Goal: Navigation & Orientation: Find specific page/section

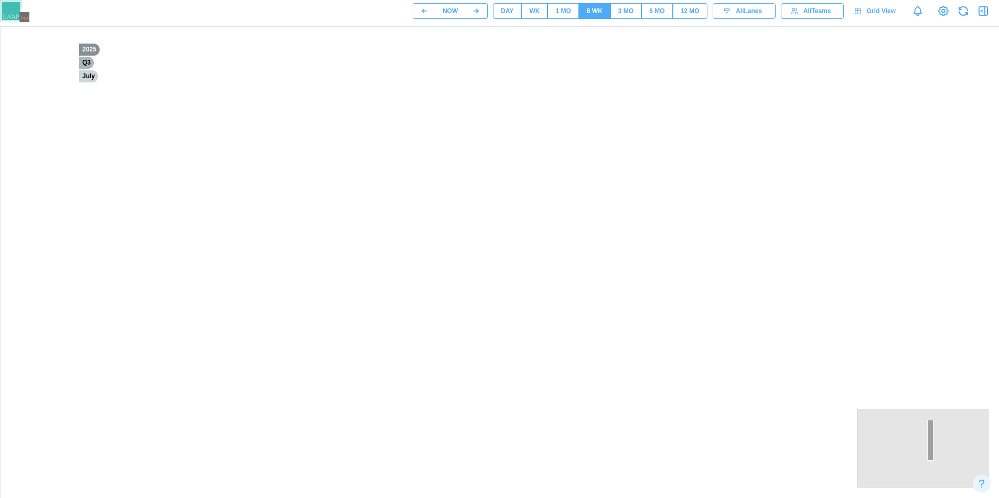
drag, startPoint x: 295, startPoint y: 275, endPoint x: 614, endPoint y: 352, distance: 328.7
click at [678, 307] on canvas at bounding box center [504, 289] width 1007 height 524
drag, startPoint x: 423, startPoint y: 284, endPoint x: 555, endPoint y: 350, distance: 147.8
click at [586, 360] on canvas at bounding box center [504, 289] width 1007 height 524
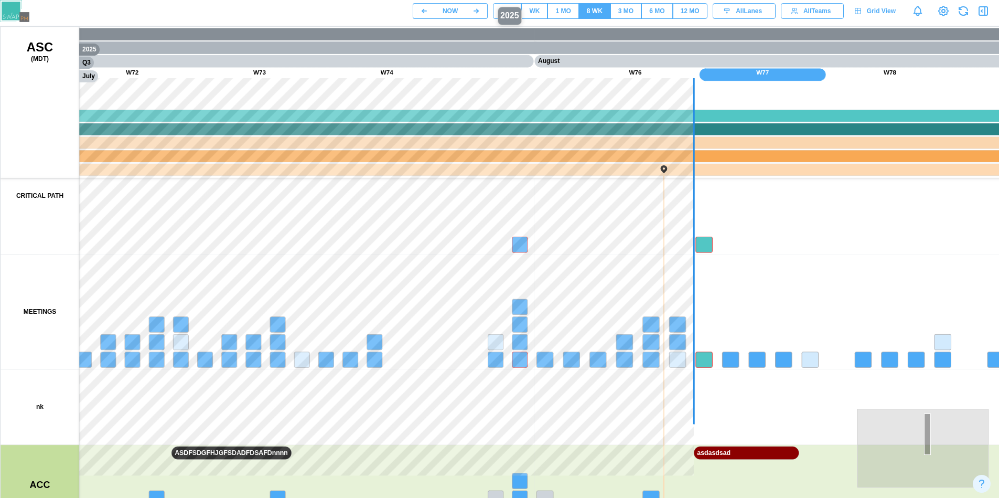
click at [502, 19] on div "NOW DAY WK 1 MO 8 WK 3 MO 6 MO 12 MO All Lanes All Teams Grid View" at bounding box center [706, 11] width 586 height 18
click at [515, 10] on button "DAY" at bounding box center [507, 11] width 28 height 16
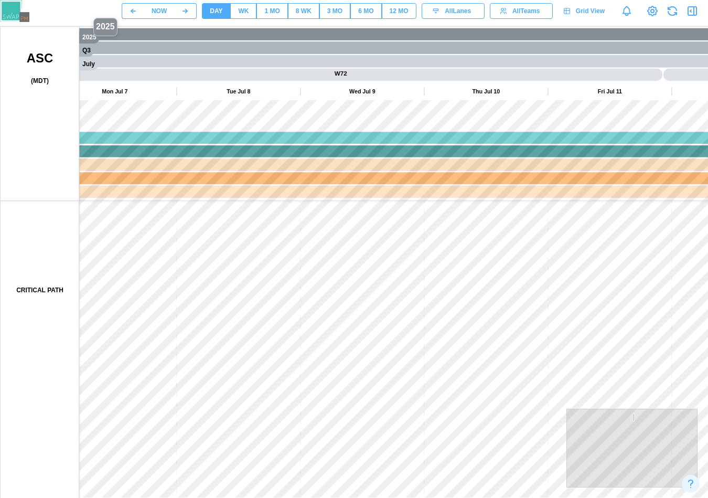
click at [89, 39] on canvas at bounding box center [504, 289] width 1007 height 524
drag, startPoint x: 389, startPoint y: 251, endPoint x: 475, endPoint y: 307, distance: 102.8
click at [475, 307] on canvas at bounding box center [504, 289] width 1007 height 524
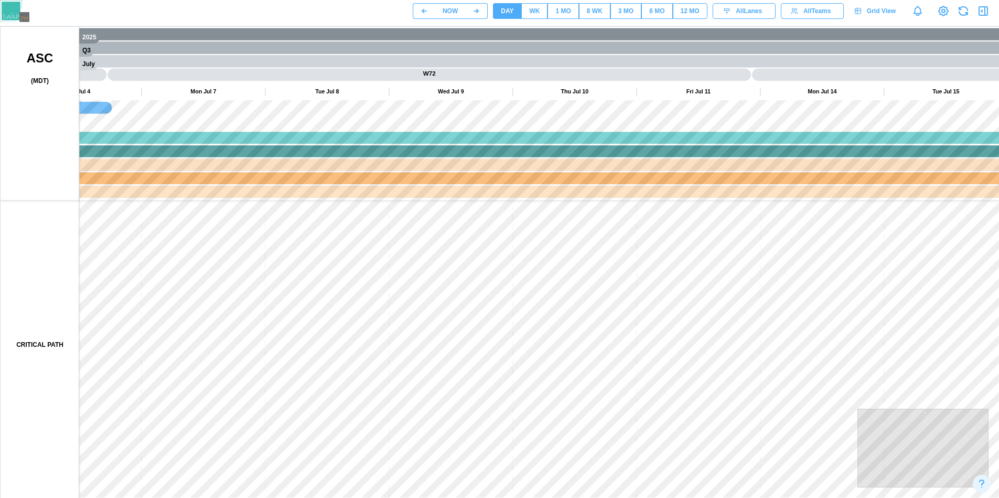
click at [498, 6] on button "DAY" at bounding box center [507, 11] width 28 height 16
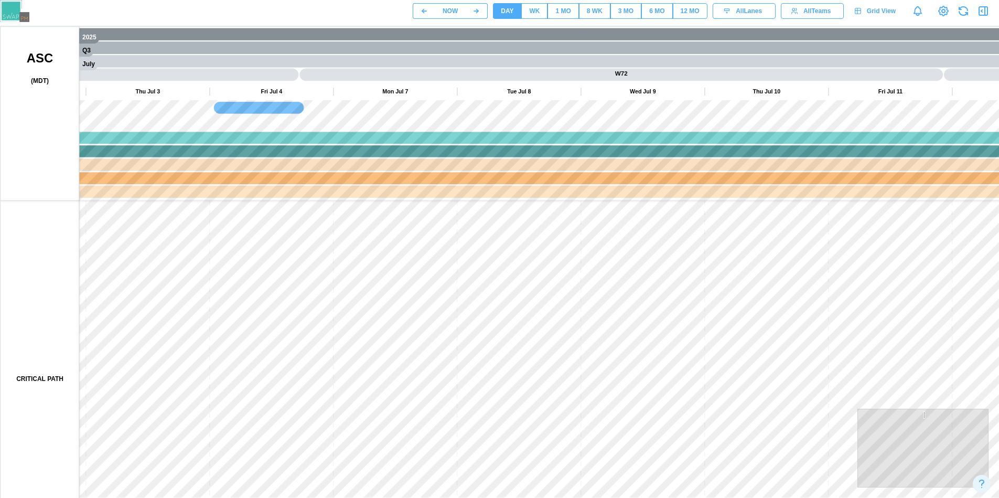
drag, startPoint x: 323, startPoint y: 297, endPoint x: 473, endPoint y: 355, distance: 160.7
click at [474, 355] on canvas at bounding box center [504, 289] width 1007 height 524
drag, startPoint x: 417, startPoint y: 286, endPoint x: 366, endPoint y: 185, distance: 113.3
click at [366, 185] on canvas at bounding box center [504, 289] width 1007 height 524
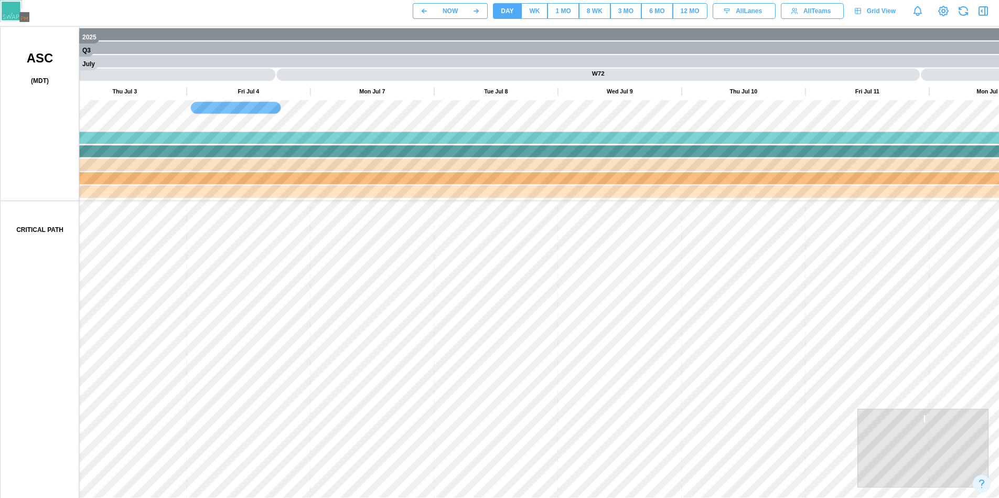
drag, startPoint x: 533, startPoint y: 409, endPoint x: 351, endPoint y: 234, distance: 252.6
click at [338, 212] on canvas at bounding box center [504, 289] width 1007 height 524
drag, startPoint x: 469, startPoint y: 348, endPoint x: 373, endPoint y: 117, distance: 249.6
click at [384, 237] on canvas at bounding box center [504, 289] width 1007 height 524
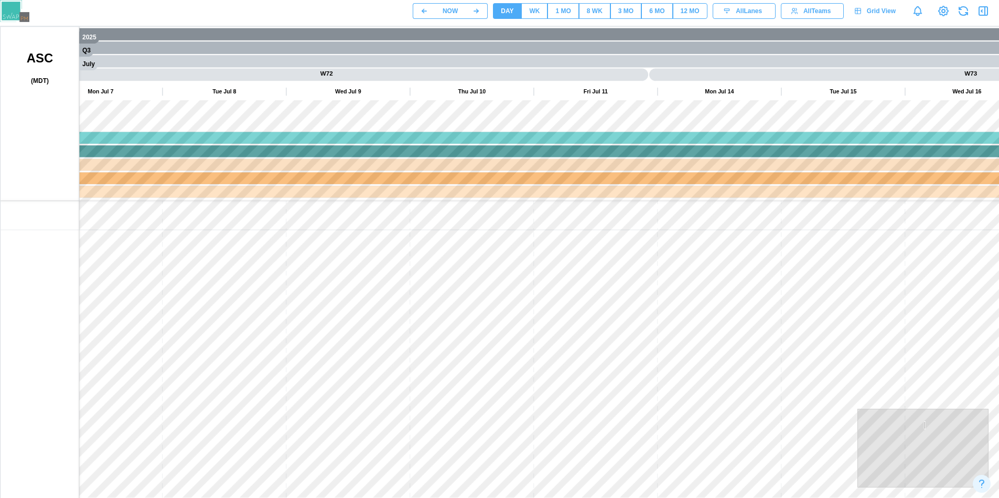
click at [615, 18] on button "3 MO" at bounding box center [625, 11] width 31 height 16
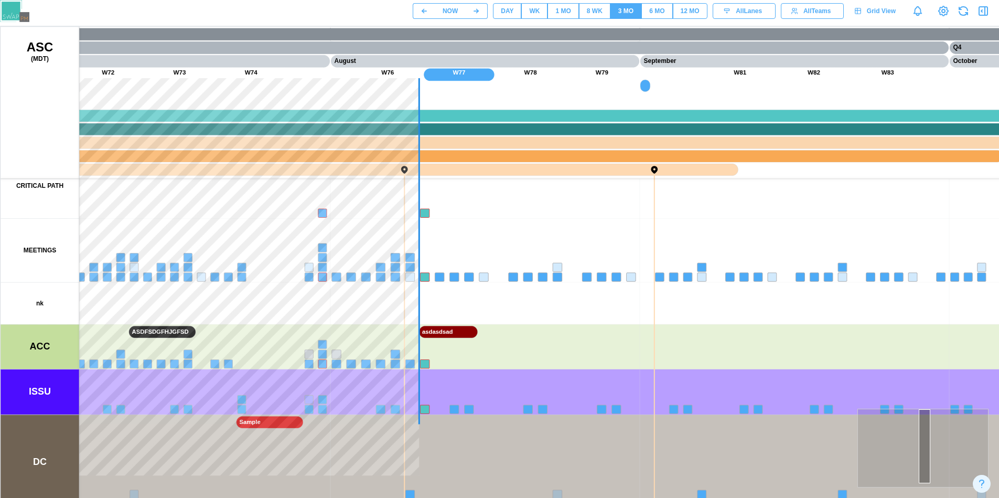
drag, startPoint x: 585, startPoint y: 305, endPoint x: 764, endPoint y: 307, distance: 179.4
click at [764, 307] on canvas at bounding box center [504, 289] width 1007 height 524
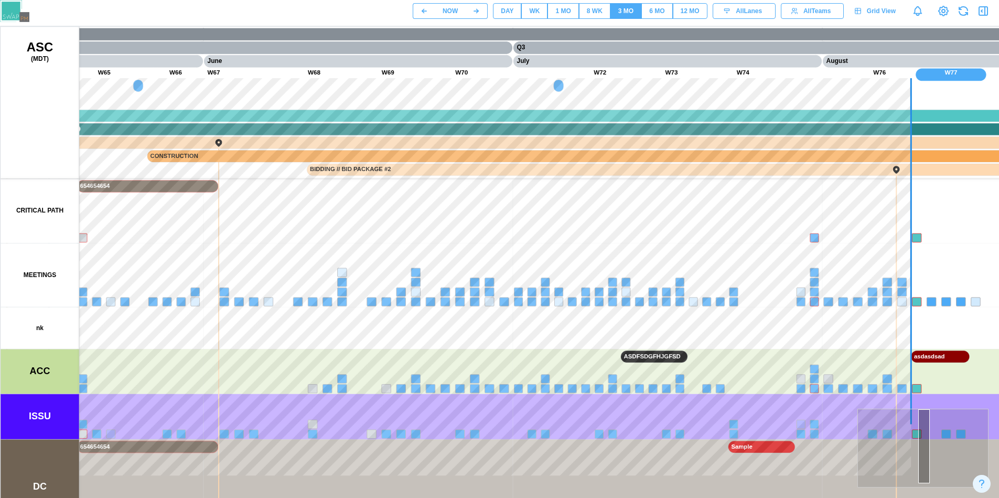
click at [603, 18] on button "8 WK" at bounding box center [594, 11] width 31 height 16
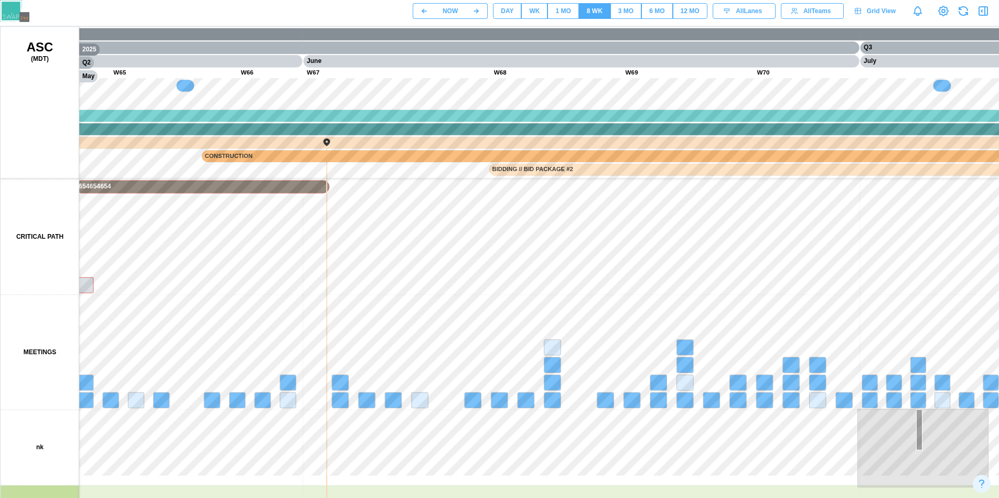
drag, startPoint x: 394, startPoint y: 241, endPoint x: 681, endPoint y: 266, distance: 288.0
click at [681, 266] on canvas at bounding box center [504, 289] width 1007 height 524
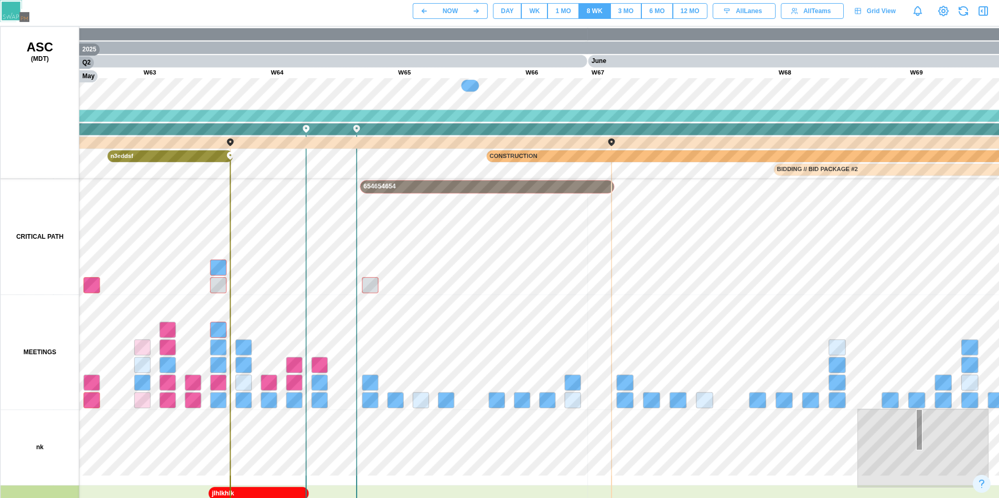
click at [653, 301] on canvas at bounding box center [504, 289] width 1007 height 524
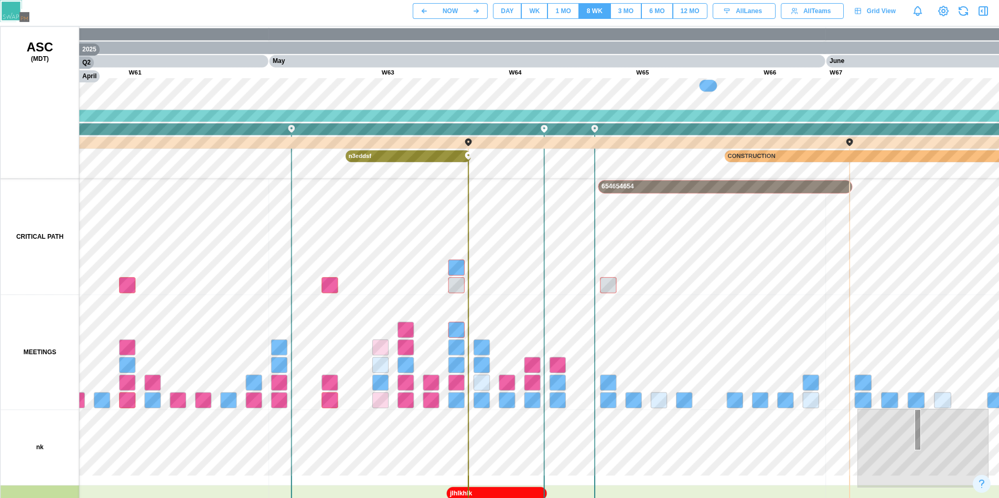
click at [574, 16] on button "1 MO" at bounding box center [562, 11] width 31 height 16
click at [494, 1] on div at bounding box center [499, 1] width 999 height 2
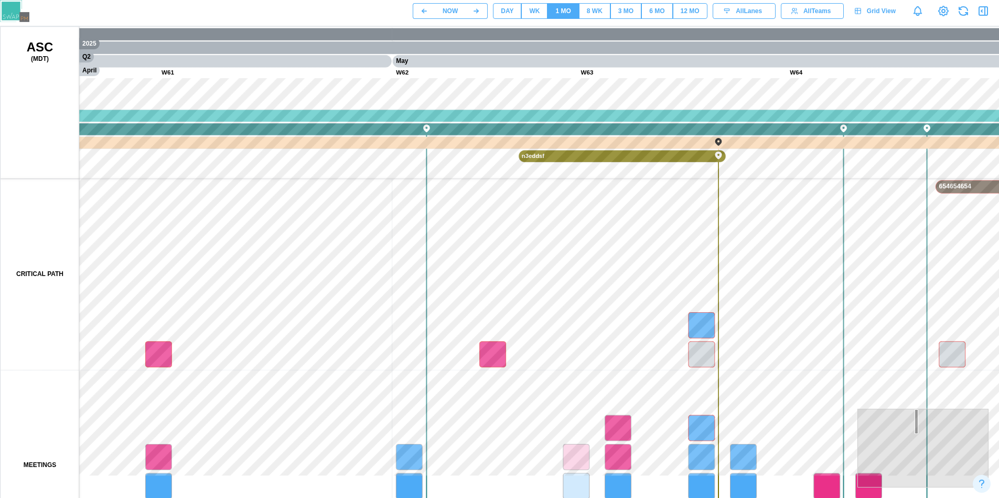
click at [520, 6] on button "DAY" at bounding box center [507, 11] width 28 height 16
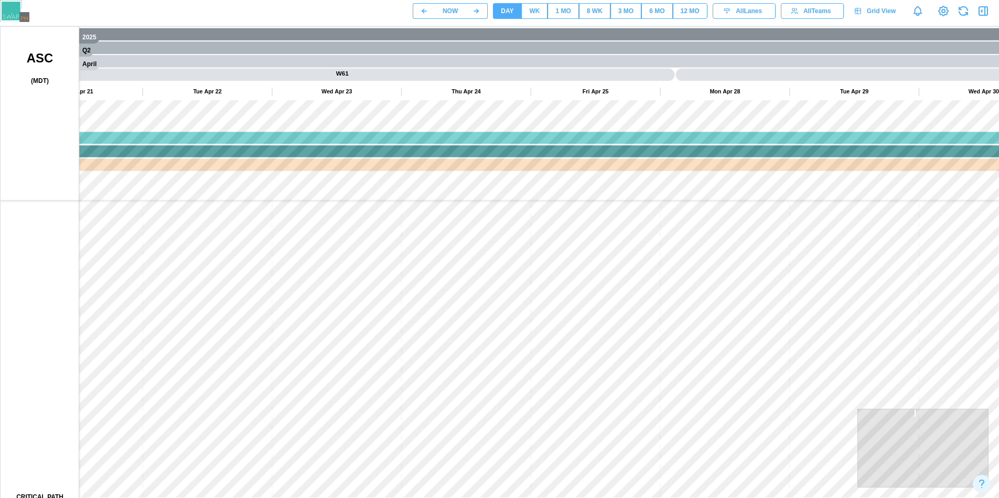
click at [525, 9] on button "WK" at bounding box center [534, 11] width 26 height 16
click at [510, 14] on div "DAY" at bounding box center [507, 11] width 13 height 10
click at [542, 11] on button "WK" at bounding box center [534, 11] width 26 height 16
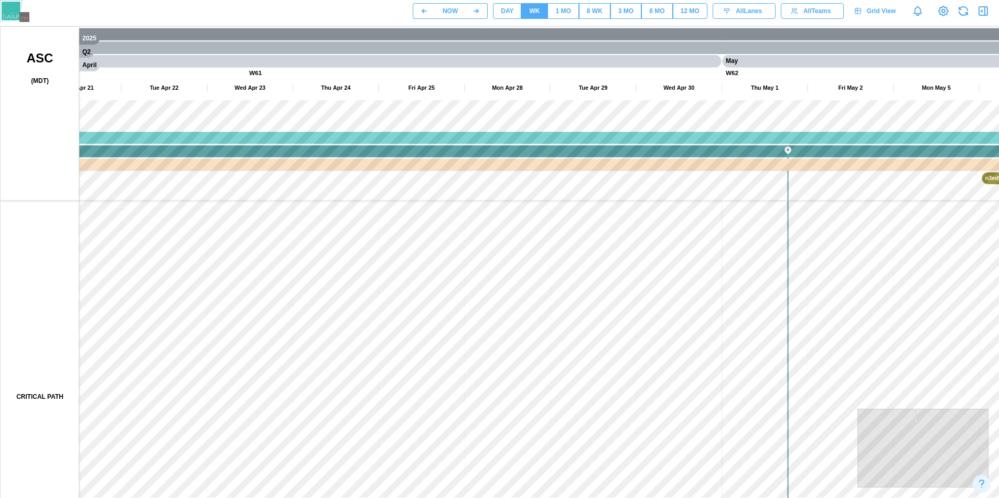
drag, startPoint x: 707, startPoint y: 251, endPoint x: 203, endPoint y: 300, distance: 505.8
click at [202, 302] on canvas at bounding box center [504, 289] width 1007 height 524
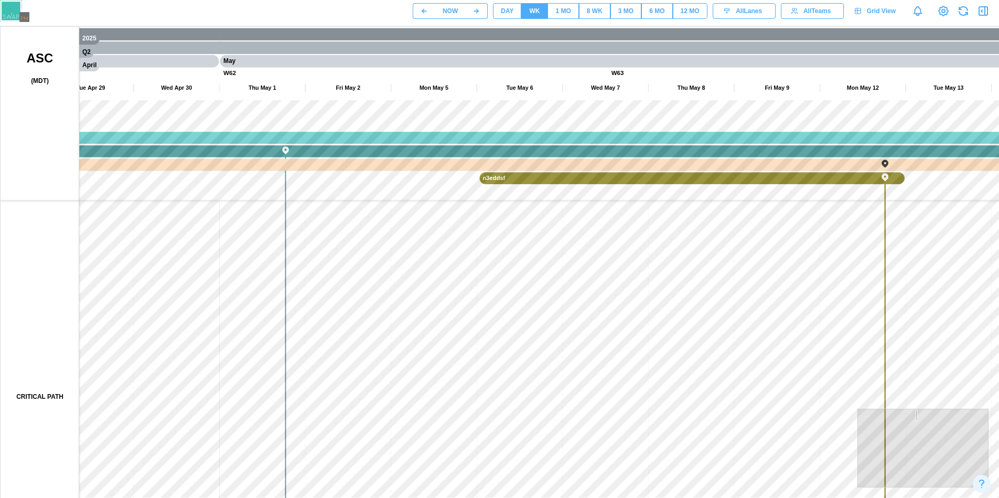
drag, startPoint x: 538, startPoint y: 288, endPoint x: 372, endPoint y: 209, distance: 183.9
click at [317, 153] on canvas at bounding box center [504, 289] width 1007 height 524
click at [462, 281] on canvas at bounding box center [504, 289] width 1007 height 524
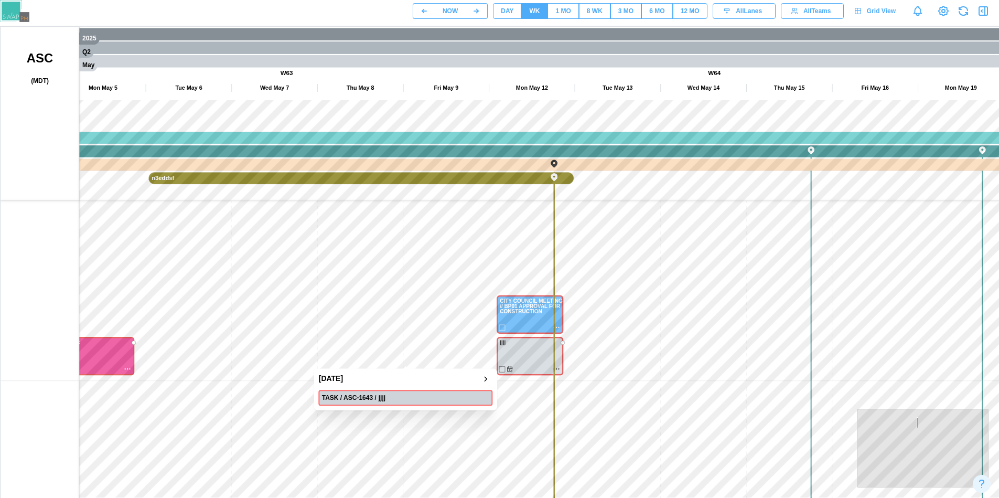
drag, startPoint x: 408, startPoint y: 315, endPoint x: 395, endPoint y: 315, distance: 13.1
click at [395, 315] on canvas at bounding box center [504, 289] width 1007 height 524
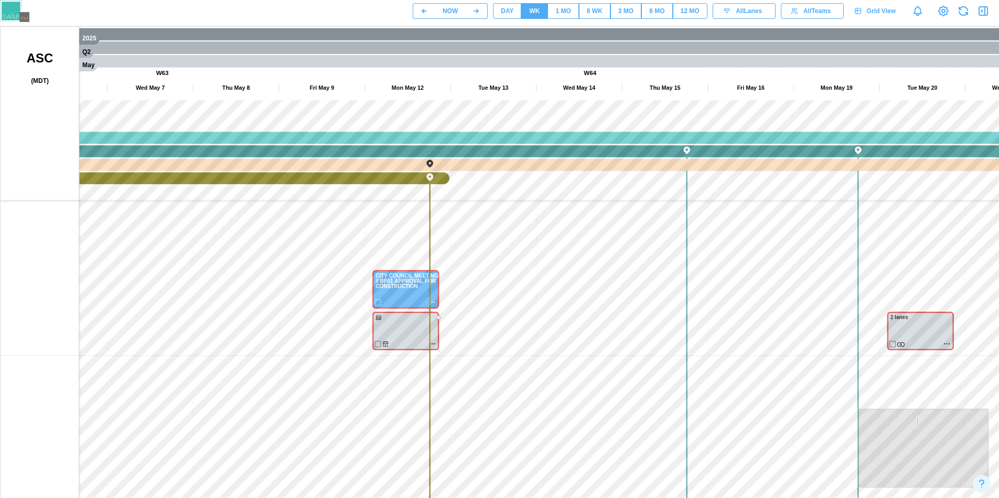
click at [508, 17] on span "DAY" at bounding box center [507, 11] width 13 height 15
drag, startPoint x: 644, startPoint y: 327, endPoint x: 435, endPoint y: 331, distance: 209.3
click at [435, 331] on canvas at bounding box center [504, 289] width 1007 height 524
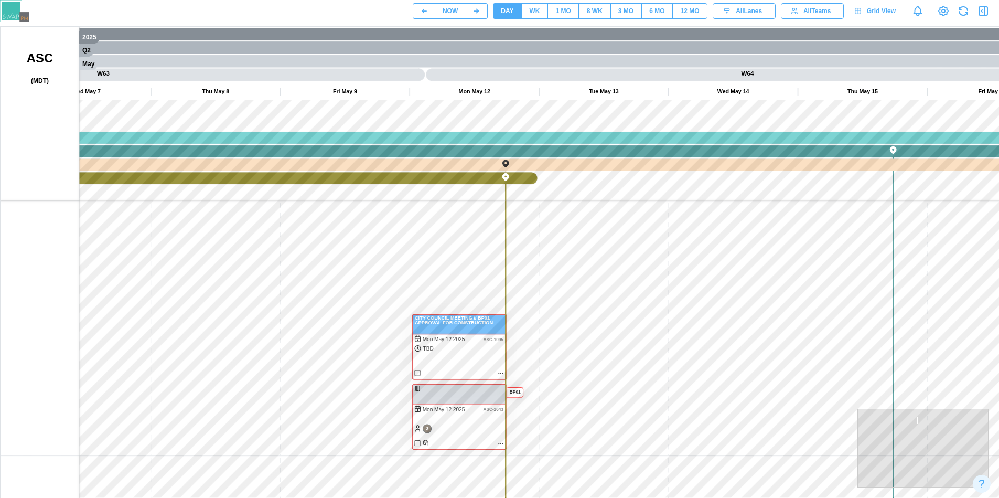
drag, startPoint x: 330, startPoint y: 251, endPoint x: 436, endPoint y: 270, distance: 107.7
click at [436, 270] on canvas at bounding box center [504, 289] width 1007 height 524
click at [531, 15] on div "WK" at bounding box center [534, 11] width 10 height 10
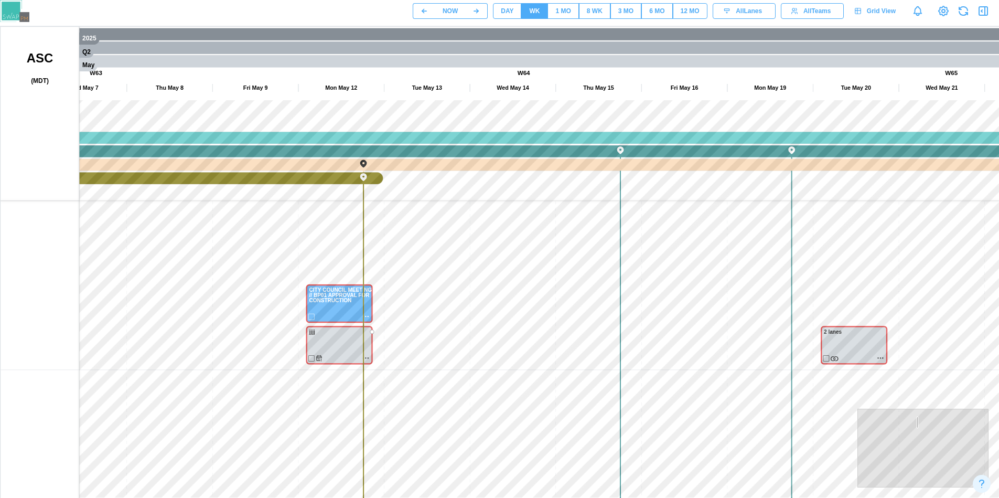
click at [507, 13] on div "DAY" at bounding box center [507, 11] width 13 height 10
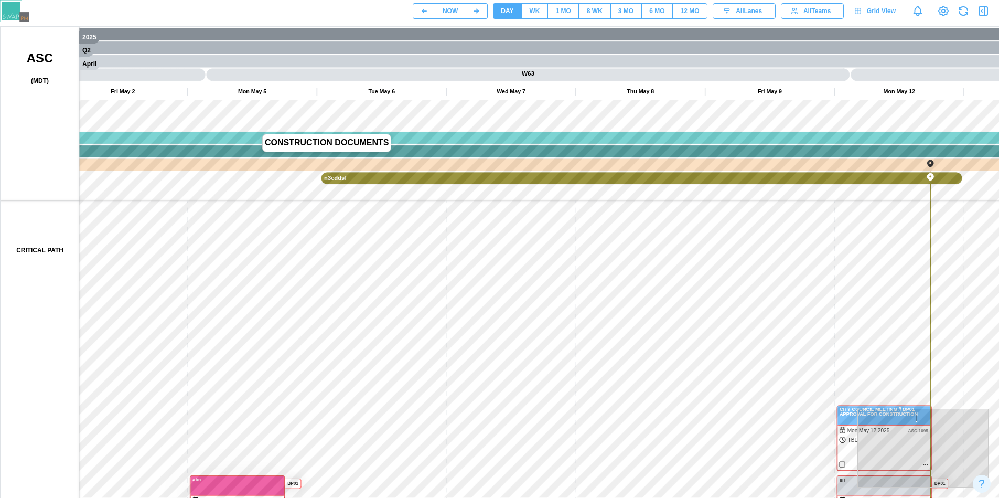
drag, startPoint x: 249, startPoint y: 148, endPoint x: 837, endPoint y: 257, distance: 598.8
click at [844, 254] on canvas at bounding box center [504, 289] width 1007 height 524
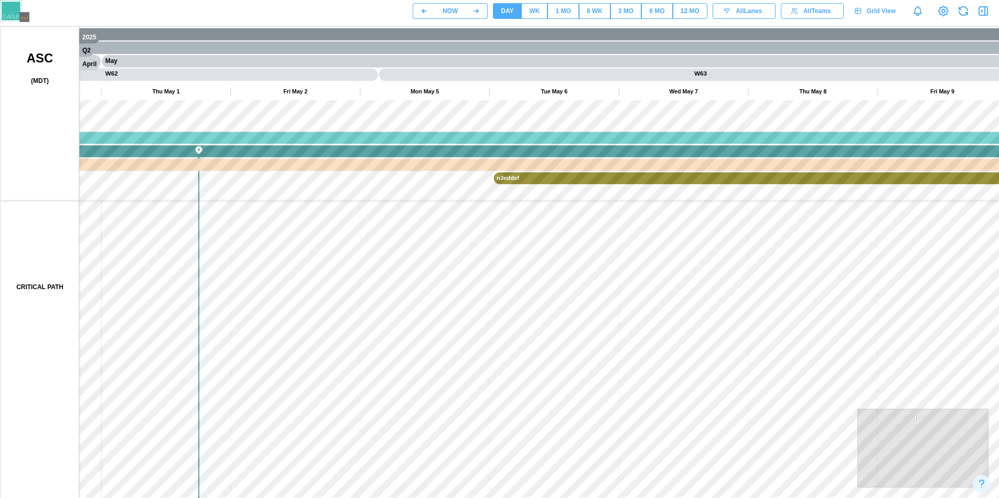
drag, startPoint x: 651, startPoint y: 326, endPoint x: 382, endPoint y: 356, distance: 271.1
click at [382, 356] on canvas at bounding box center [504, 289] width 1007 height 524
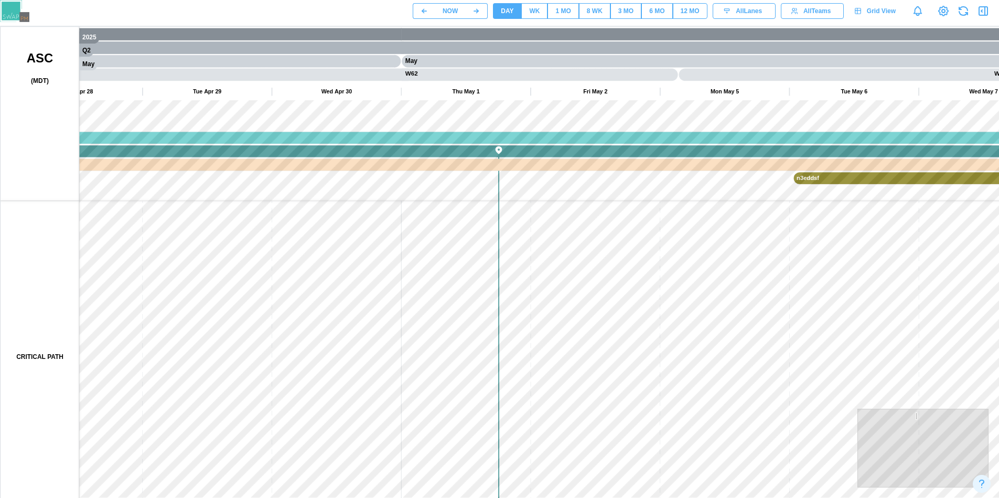
drag, startPoint x: 645, startPoint y: 299, endPoint x: 205, endPoint y: 297, distance: 439.5
click at [218, 303] on canvas at bounding box center [504, 289] width 1007 height 524
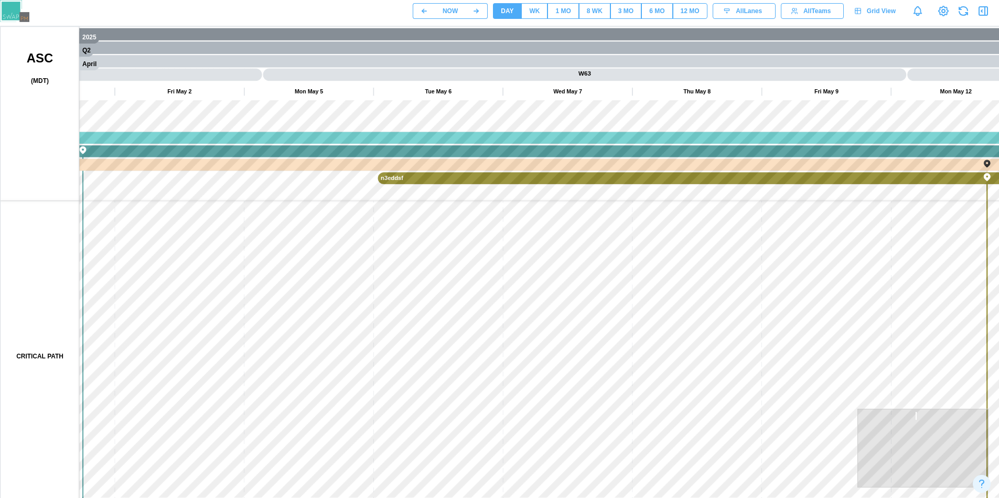
drag, startPoint x: 318, startPoint y: 303, endPoint x: 746, endPoint y: 338, distance: 429.3
click at [746, 338] on canvas at bounding box center [504, 289] width 1007 height 524
drag, startPoint x: 515, startPoint y: 338, endPoint x: 759, endPoint y: 328, distance: 244.1
click at [352, 334] on canvas at bounding box center [504, 289] width 1007 height 524
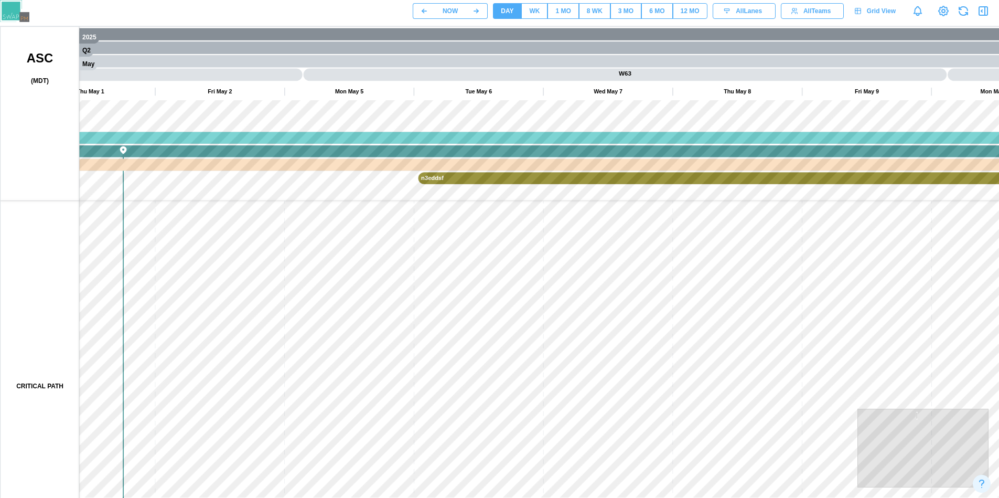
drag, startPoint x: 786, startPoint y: 328, endPoint x: 309, endPoint y: 324, distance: 476.7
click at [309, 328] on canvas at bounding box center [504, 289] width 1007 height 524
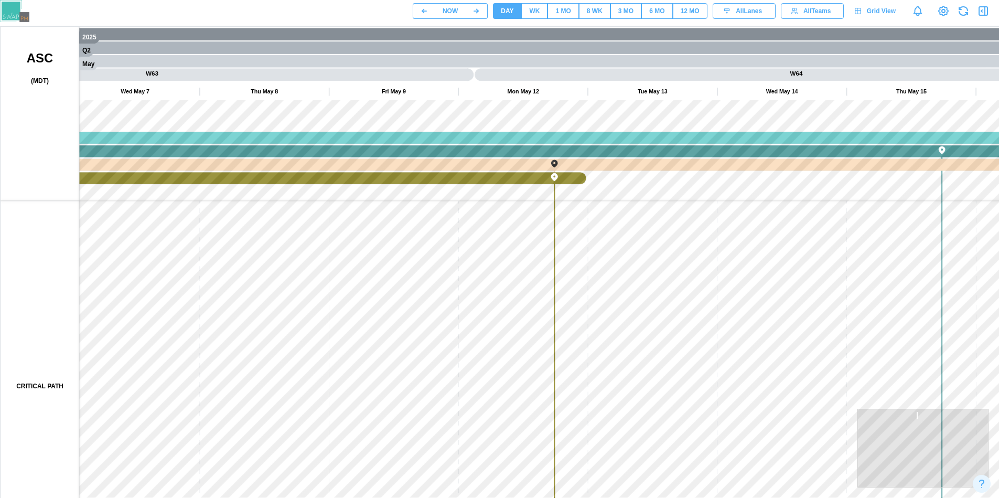
click at [535, 11] on div "WK" at bounding box center [534, 11] width 10 height 10
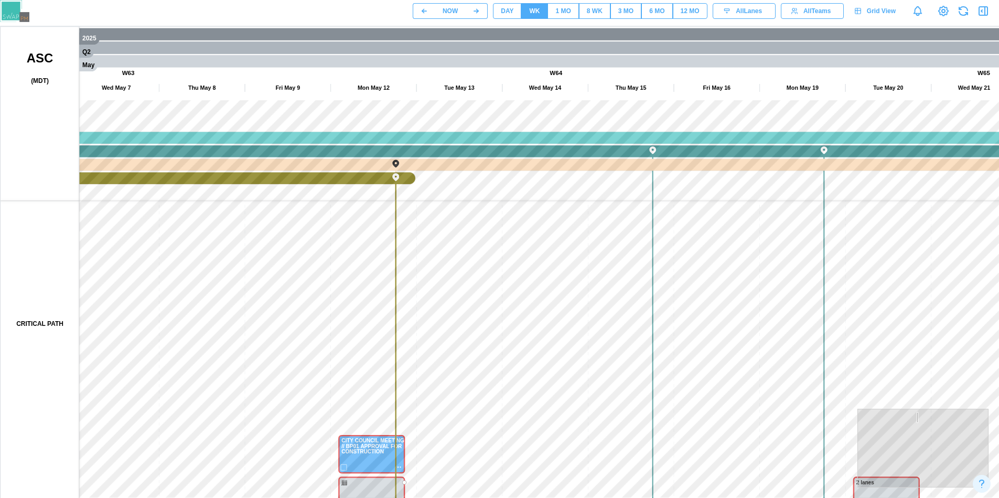
click at [518, 14] on button "DAY" at bounding box center [507, 11] width 28 height 16
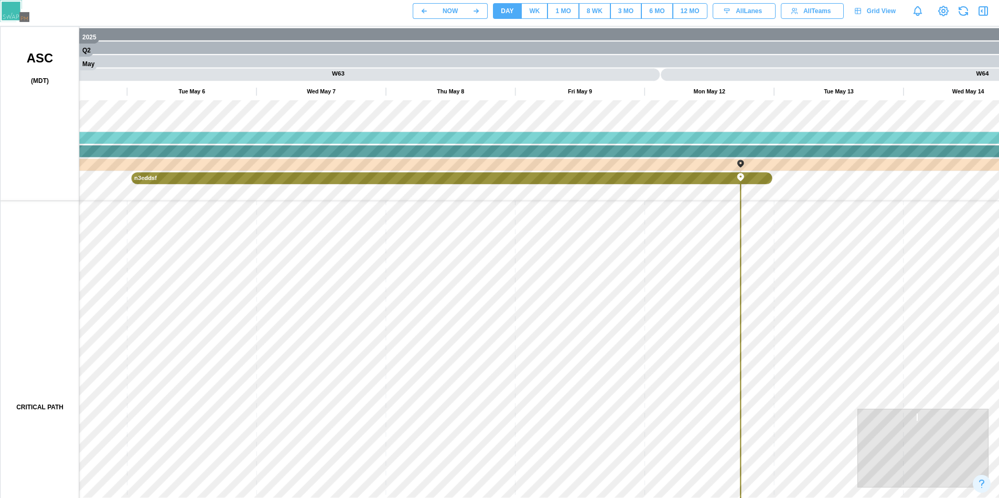
drag, startPoint x: 249, startPoint y: 200, endPoint x: 265, endPoint y: 128, distance: 74.2
click at [268, 128] on canvas at bounding box center [504, 289] width 1007 height 524
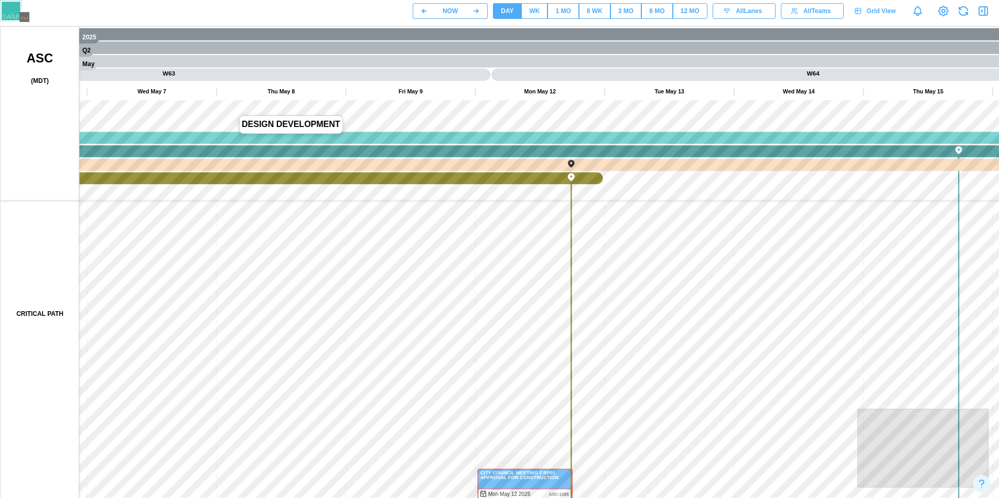
drag, startPoint x: 253, startPoint y: 137, endPoint x: 522, endPoint y: 137, distance: 269.0
click at [522, 137] on canvas at bounding box center [504, 289] width 1007 height 524
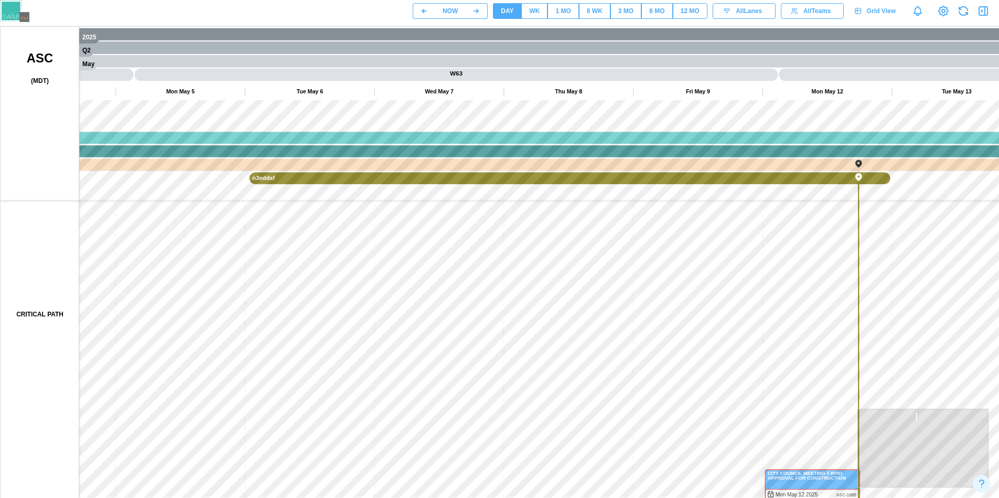
click at [529, 10] on button "WK" at bounding box center [534, 11] width 26 height 16
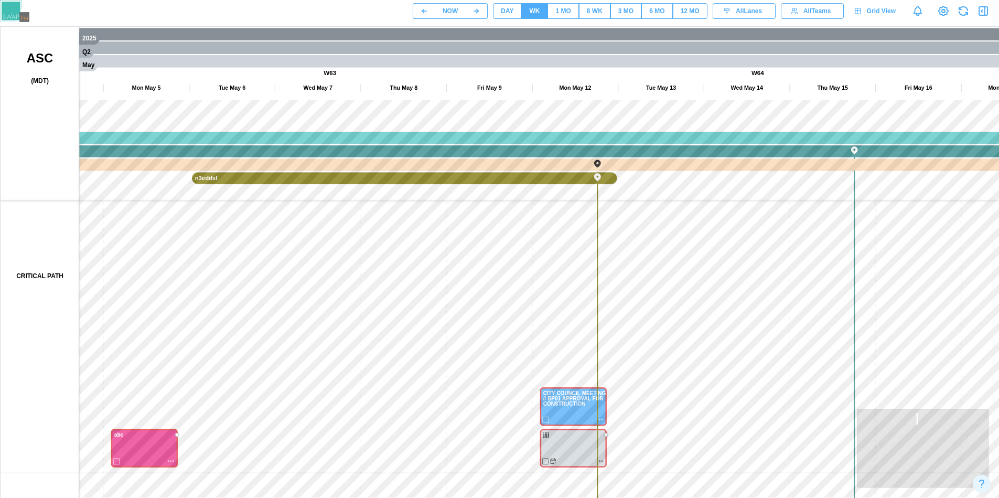
click at [554, 18] on button "1 MO" at bounding box center [562, 11] width 31 height 16
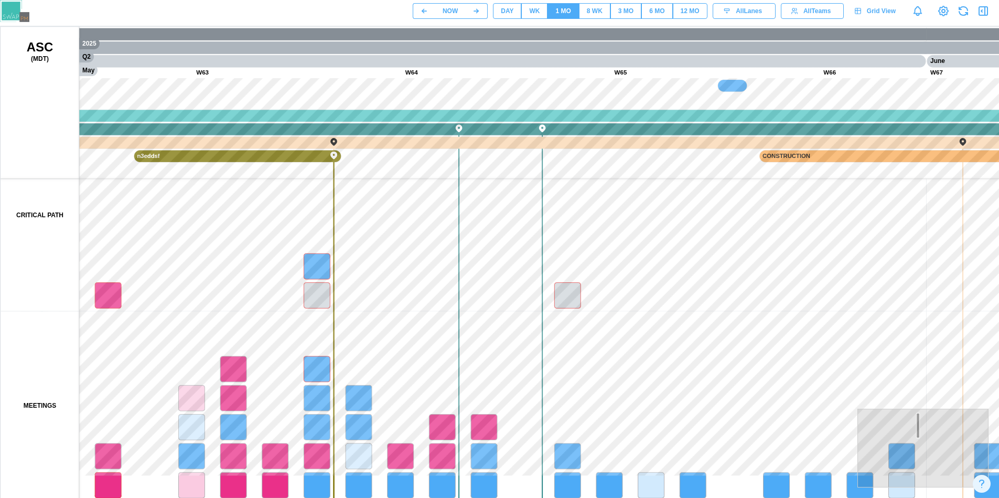
click at [517, 12] on button "DAY" at bounding box center [507, 11] width 28 height 16
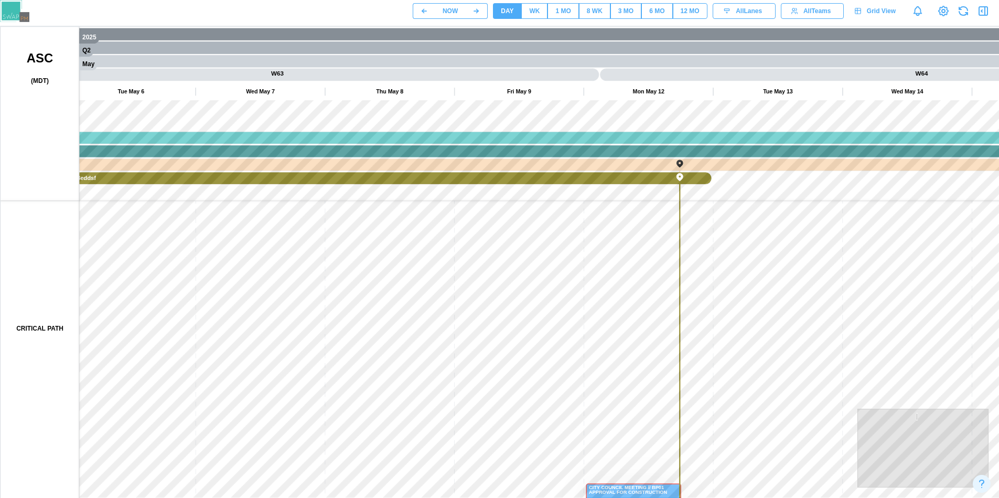
drag, startPoint x: 630, startPoint y: 309, endPoint x: 249, endPoint y: 313, distance: 381.3
click at [296, 323] on canvas at bounding box center [504, 289] width 1007 height 524
drag, startPoint x: 249, startPoint y: 312, endPoint x: 484, endPoint y: 298, distance: 235.3
click at [482, 299] on canvas at bounding box center [504, 289] width 1007 height 524
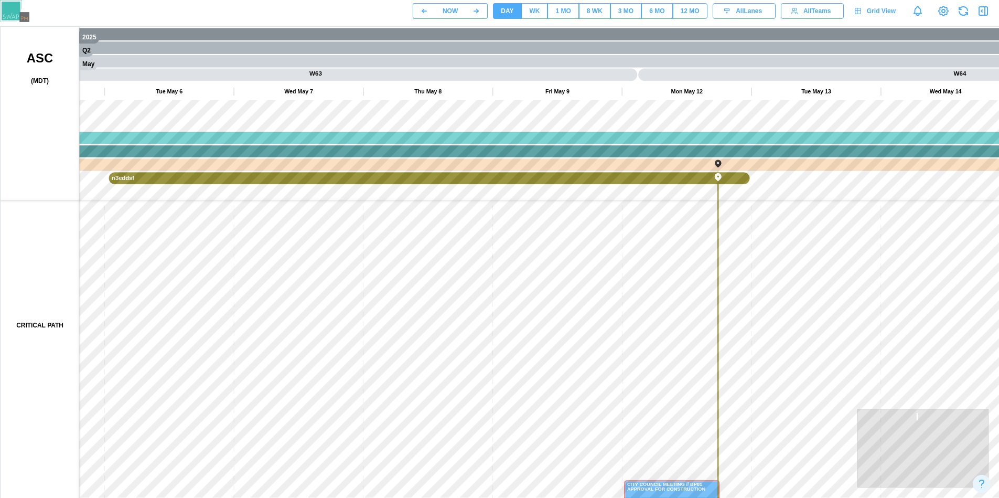
click at [543, 6] on button "WK" at bounding box center [534, 11] width 26 height 16
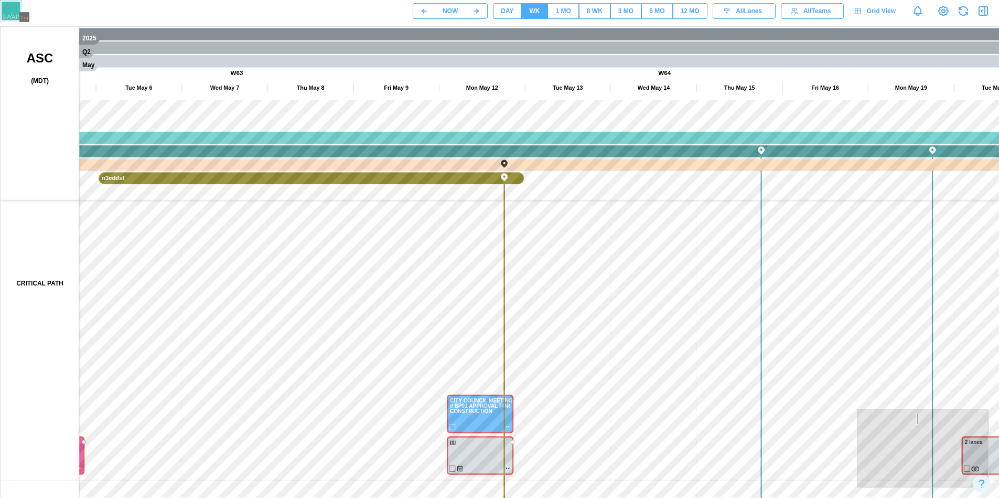
click at [554, 13] on button "1 MO" at bounding box center [562, 11] width 31 height 16
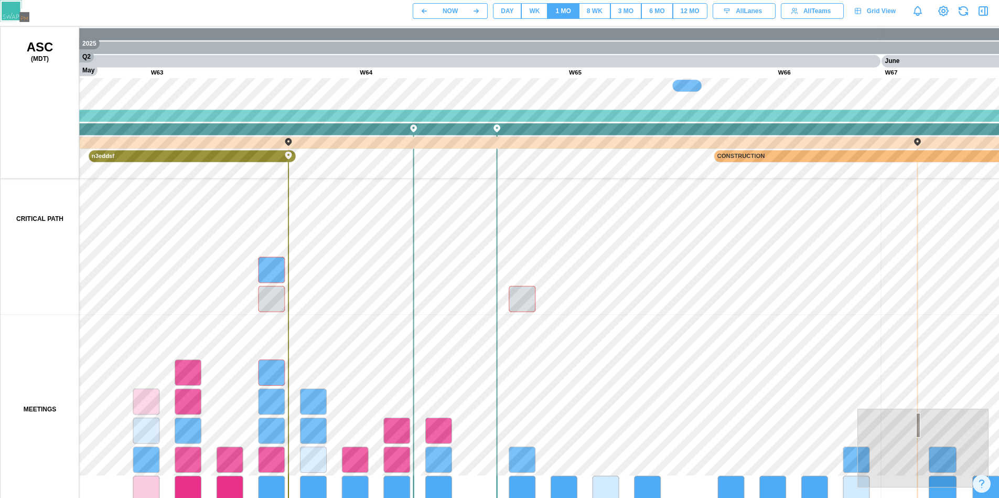
click at [595, 11] on div "8 WK" at bounding box center [595, 11] width 16 height 10
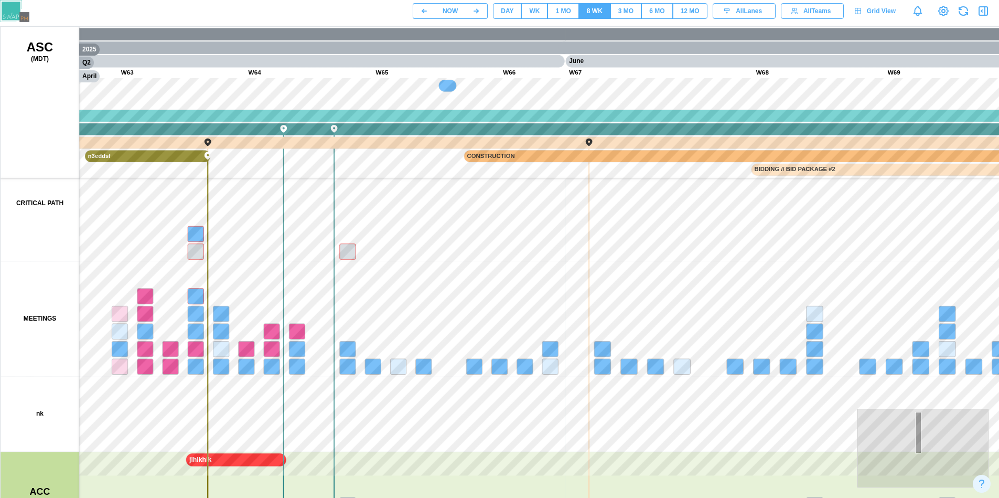
drag, startPoint x: 353, startPoint y: 291, endPoint x: 550, endPoint y: 300, distance: 196.9
click at [550, 300] on canvas at bounding box center [504, 289] width 1007 height 524
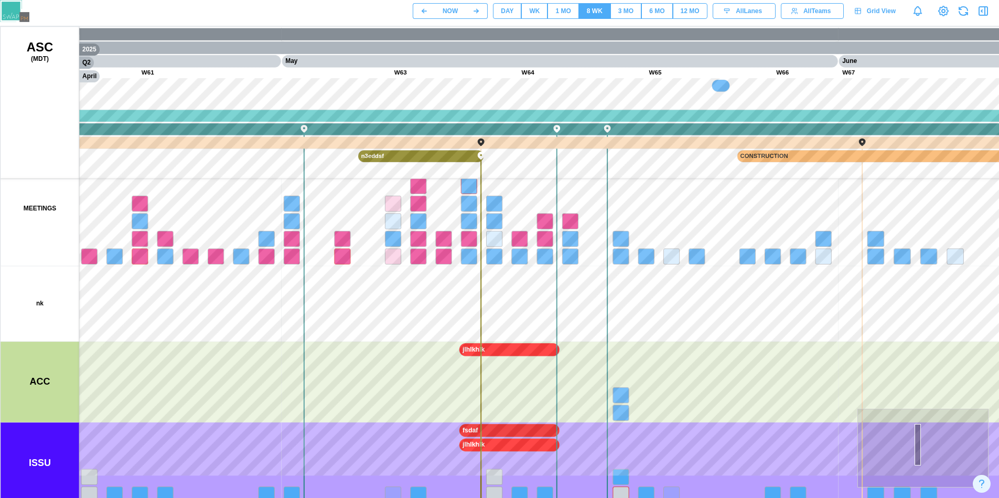
drag, startPoint x: 366, startPoint y: 180, endPoint x: 472, endPoint y: 185, distance: 106.6
click at [472, 185] on canvas at bounding box center [504, 289] width 1007 height 524
drag, startPoint x: 316, startPoint y: 261, endPoint x: 378, endPoint y: 291, distance: 68.7
click at [355, 241] on canvas at bounding box center [504, 289] width 1007 height 524
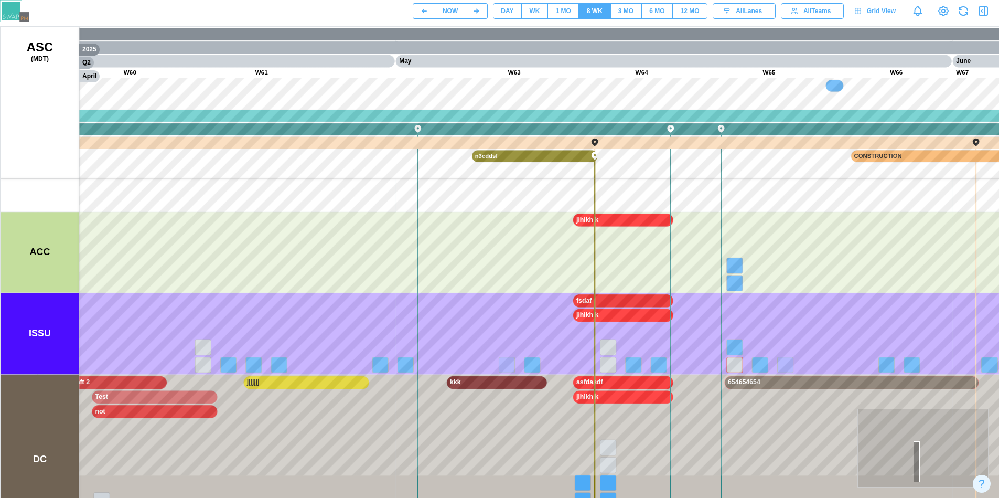
drag, startPoint x: 341, startPoint y: 370, endPoint x: 458, endPoint y: 314, distance: 129.7
click at [439, 302] on canvas at bounding box center [504, 289] width 1007 height 524
drag, startPoint x: 397, startPoint y: 425, endPoint x: 563, endPoint y: 360, distance: 177.8
click at [551, 320] on canvas at bounding box center [504, 289] width 1007 height 524
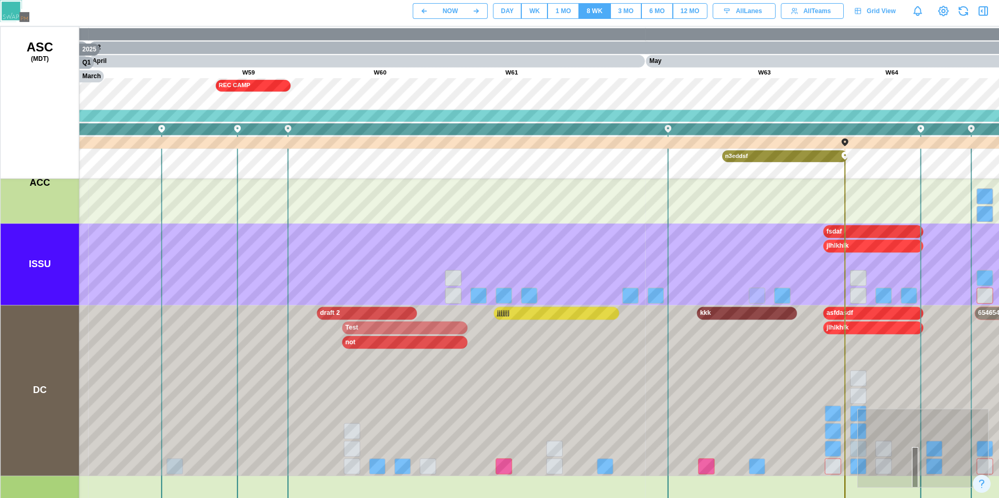
drag, startPoint x: 502, startPoint y: 418, endPoint x: 645, endPoint y: 336, distance: 164.2
click at [628, 309] on canvas at bounding box center [504, 289] width 1007 height 524
drag, startPoint x: 716, startPoint y: 400, endPoint x: 471, endPoint y: 414, distance: 245.3
click at [457, 411] on canvas at bounding box center [504, 289] width 1007 height 524
click at [598, 404] on canvas at bounding box center [504, 289] width 1007 height 524
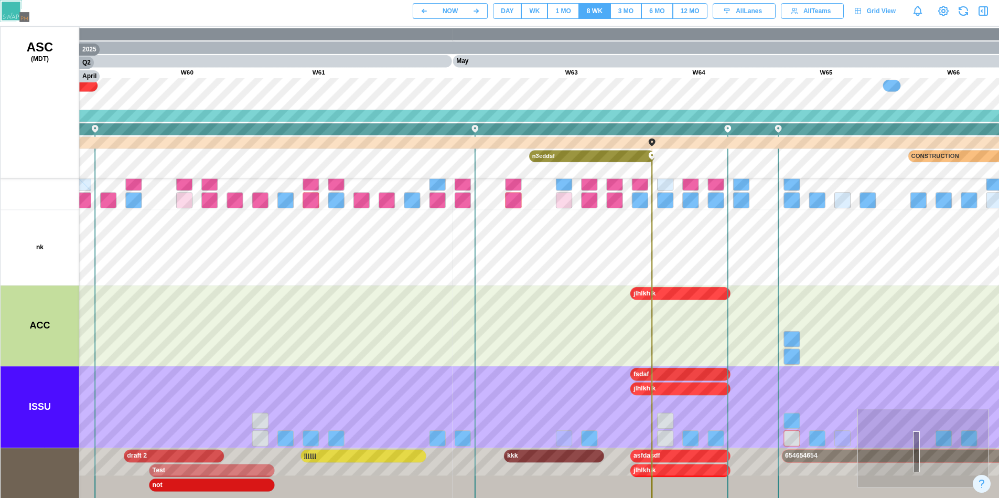
drag, startPoint x: 671, startPoint y: 286, endPoint x: 720, endPoint y: 337, distance: 70.5
click at [614, 372] on canvas at bounding box center [504, 289] width 1007 height 524
drag, startPoint x: 592, startPoint y: 359, endPoint x: 690, endPoint y: 355, distance: 98.2
click at [613, 379] on canvas at bounding box center [504, 289] width 1007 height 524
drag, startPoint x: 648, startPoint y: 372, endPoint x: 750, endPoint y: 366, distance: 101.9
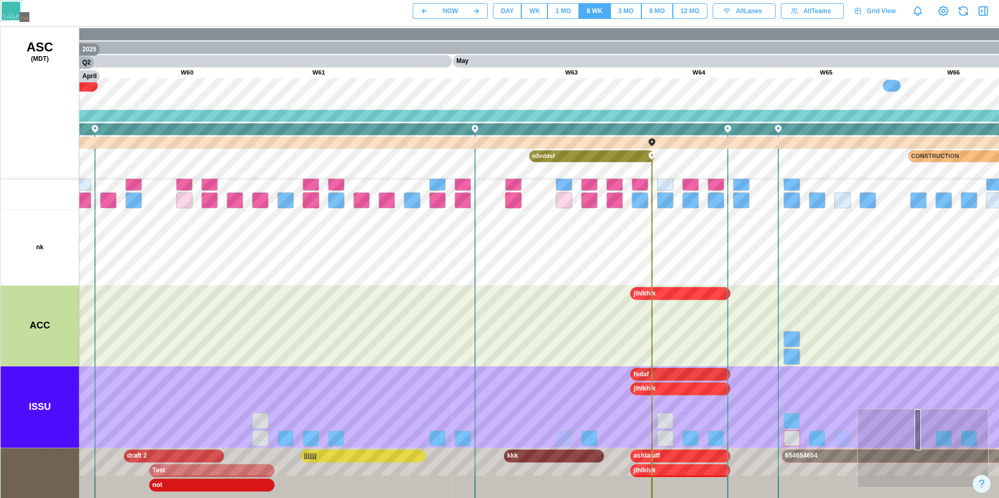
click at [680, 389] on canvas at bounding box center [504, 289] width 1007 height 524
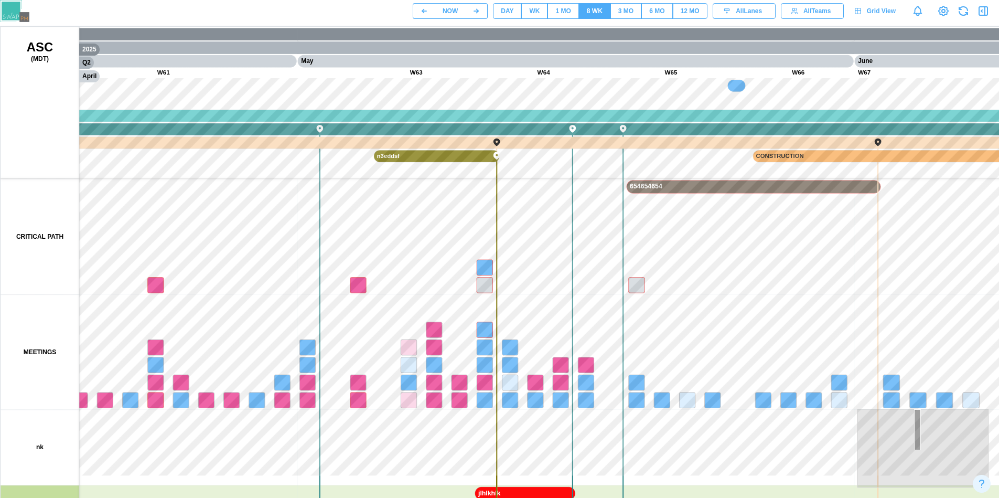
drag, startPoint x: 662, startPoint y: 349, endPoint x: 719, endPoint y: 365, distance: 59.3
click at [702, 369] on canvas at bounding box center [504, 289] width 1007 height 524
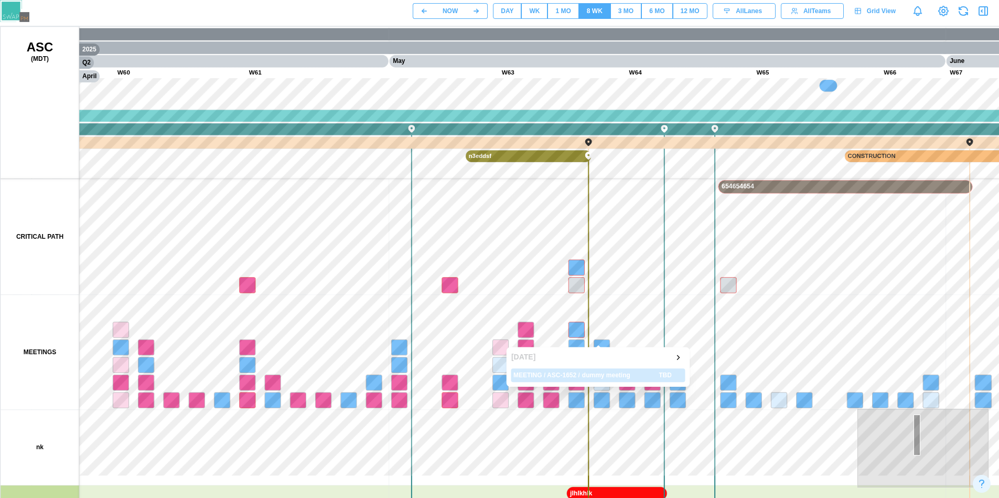
drag, startPoint x: 551, startPoint y: 307, endPoint x: 605, endPoint y: 328, distance: 57.9
click at [602, 338] on canvas at bounding box center [504, 289] width 1007 height 524
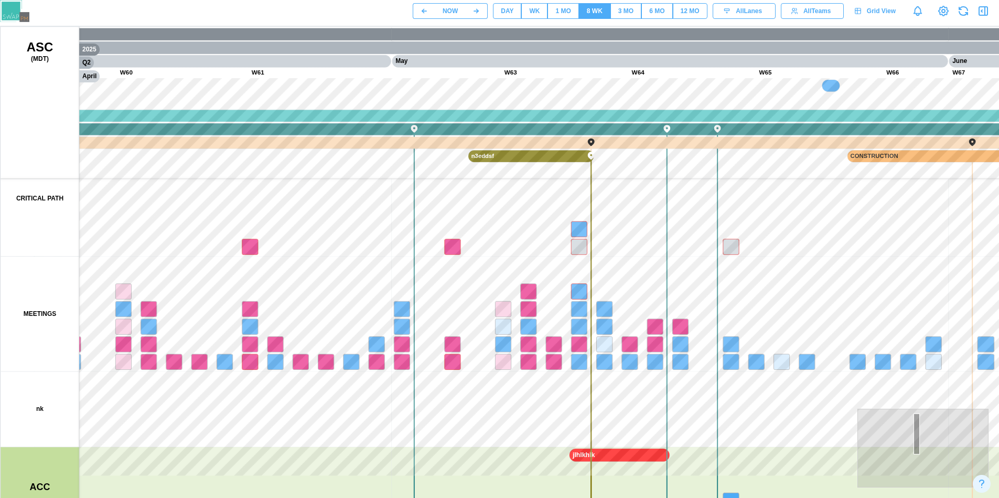
click at [626, 7] on div "3 MO" at bounding box center [625, 11] width 15 height 10
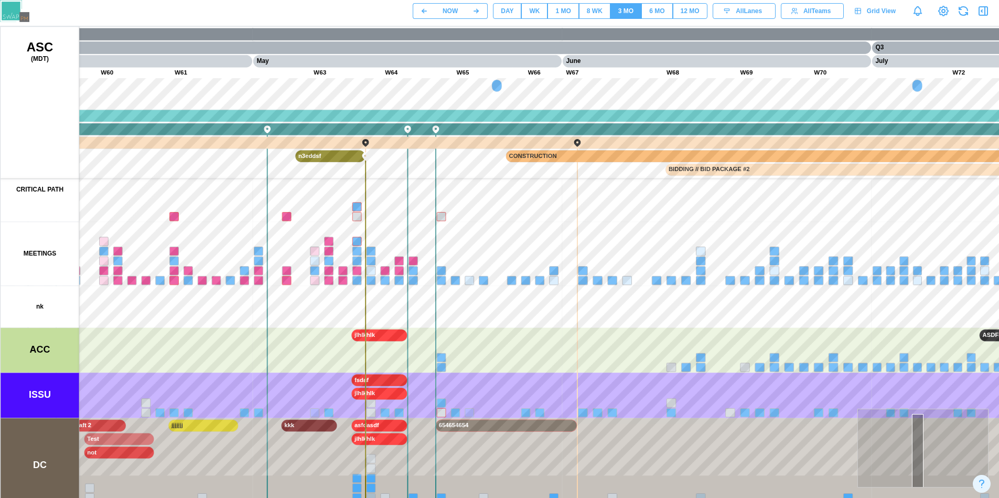
drag, startPoint x: 479, startPoint y: 399, endPoint x: 649, endPoint y: 246, distance: 228.7
click at [649, 246] on canvas at bounding box center [504, 289] width 1007 height 524
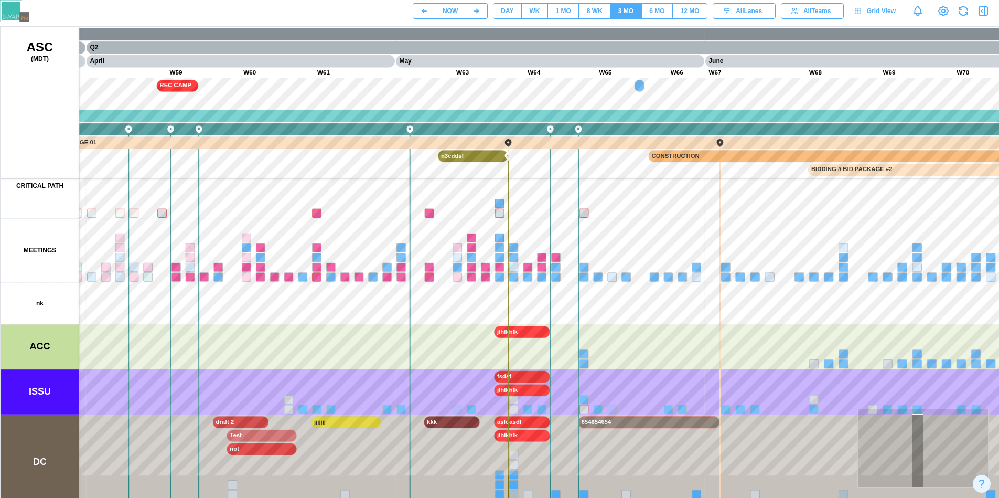
click at [659, 17] on span "6 MO" at bounding box center [656, 11] width 15 height 15
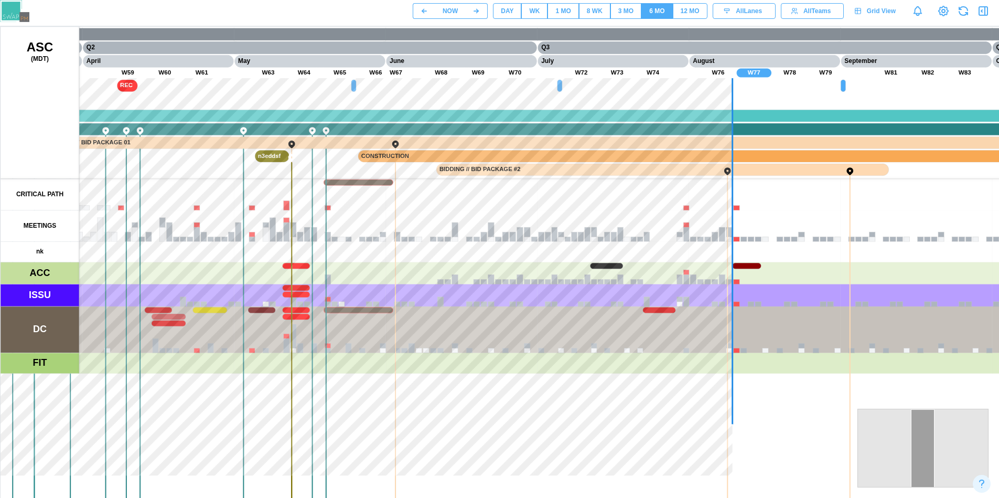
drag, startPoint x: 473, startPoint y: 343, endPoint x: 600, endPoint y: 412, distance: 144.8
click at [600, 412] on canvas at bounding box center [504, 289] width 1007 height 524
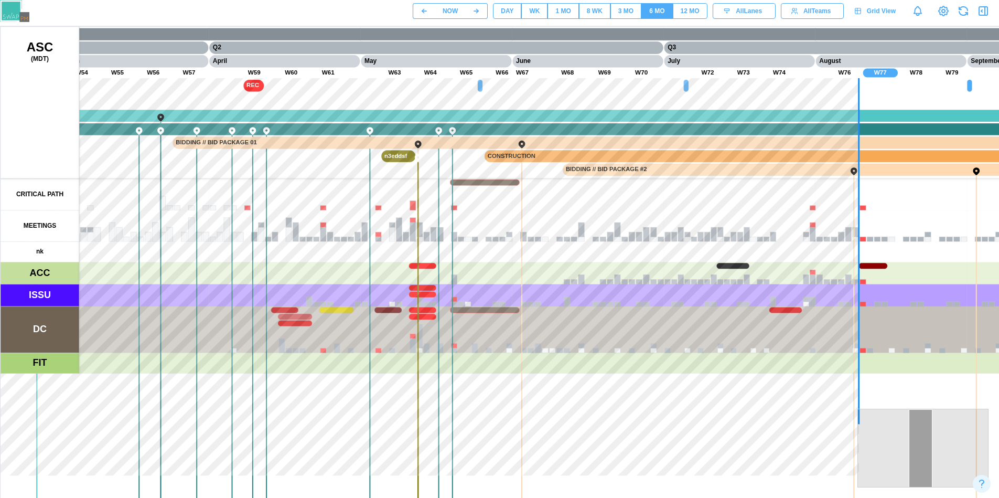
click at [487, 312] on canvas at bounding box center [504, 289] width 1007 height 524
click at [481, 307] on canvas at bounding box center [504, 289] width 1007 height 524
click at [475, 184] on canvas at bounding box center [504, 289] width 1007 height 524
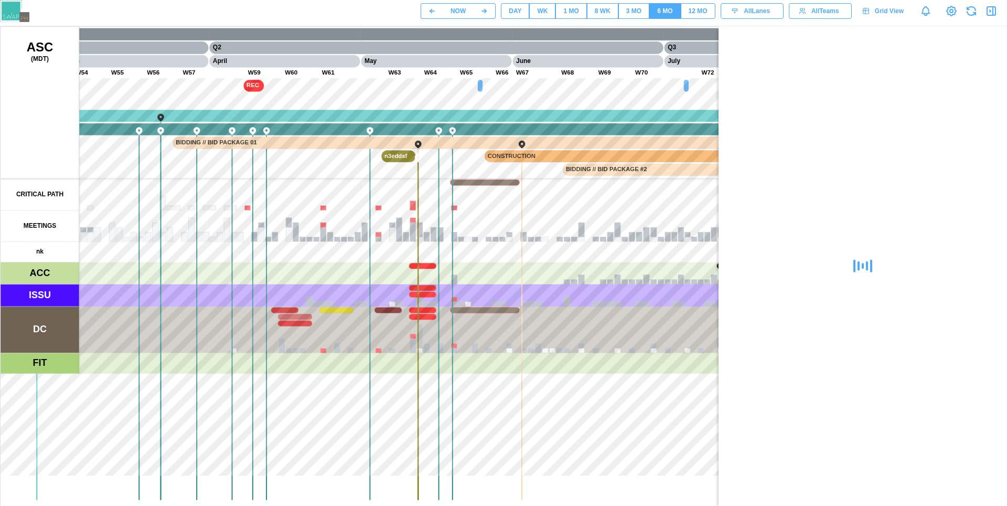
click at [993, 15] on icon "button" at bounding box center [991, 11] width 8 height 8
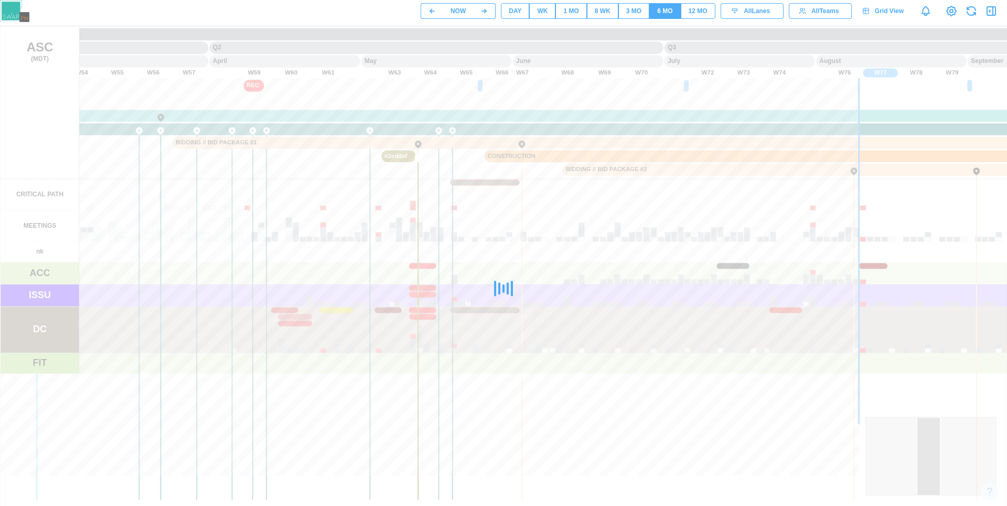
click at [626, 14] on div "3 MO" at bounding box center [633, 11] width 15 height 10
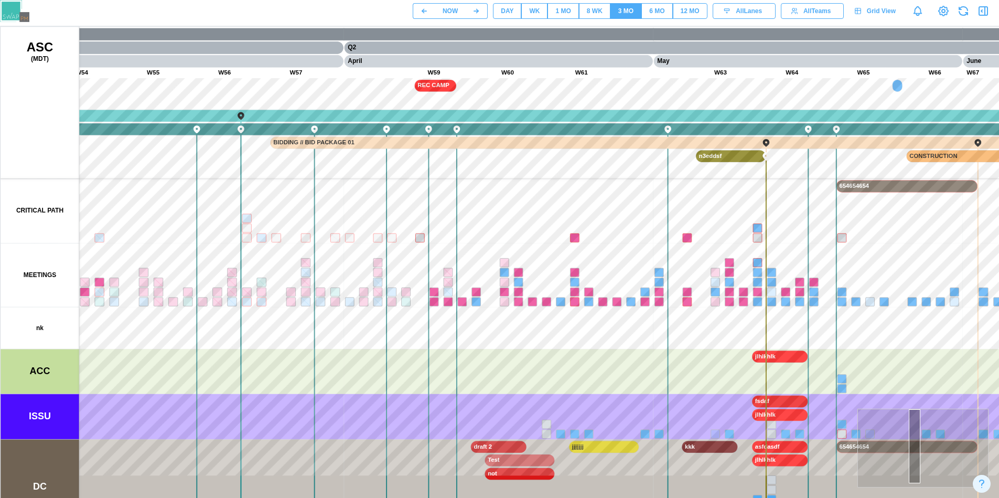
click at [536, 14] on div "WK" at bounding box center [534, 11] width 10 height 10
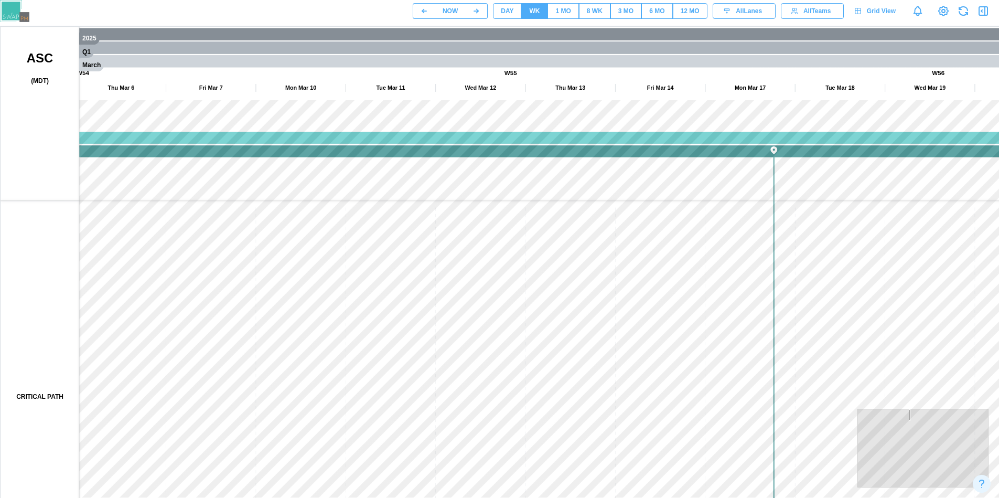
click at [574, 11] on button "1 MO" at bounding box center [562, 11] width 31 height 16
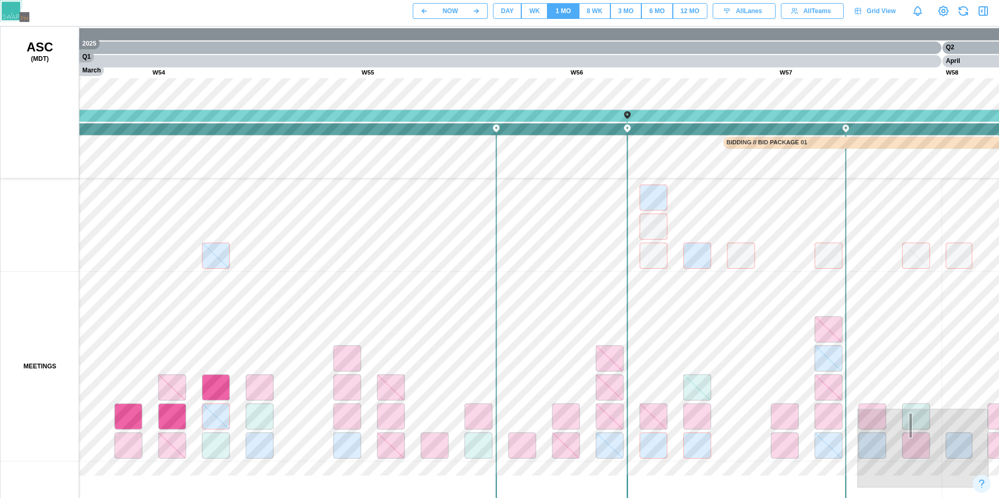
drag, startPoint x: 309, startPoint y: 295, endPoint x: 279, endPoint y: 276, distance: 35.8
click at [283, 269] on canvas at bounding box center [504, 289] width 1007 height 524
drag, startPoint x: 280, startPoint y: 270, endPoint x: 521, endPoint y: 128, distance: 279.3
click at [497, 123] on canvas at bounding box center [504, 289] width 1007 height 524
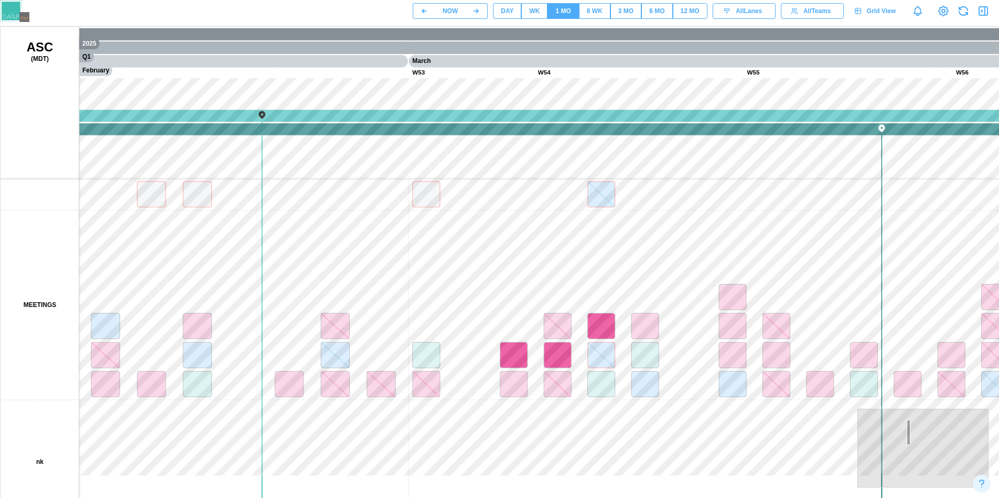
drag, startPoint x: 160, startPoint y: 146, endPoint x: 214, endPoint y: 130, distance: 55.8
click at [253, 156] on canvas at bounding box center [504, 289] width 1007 height 524
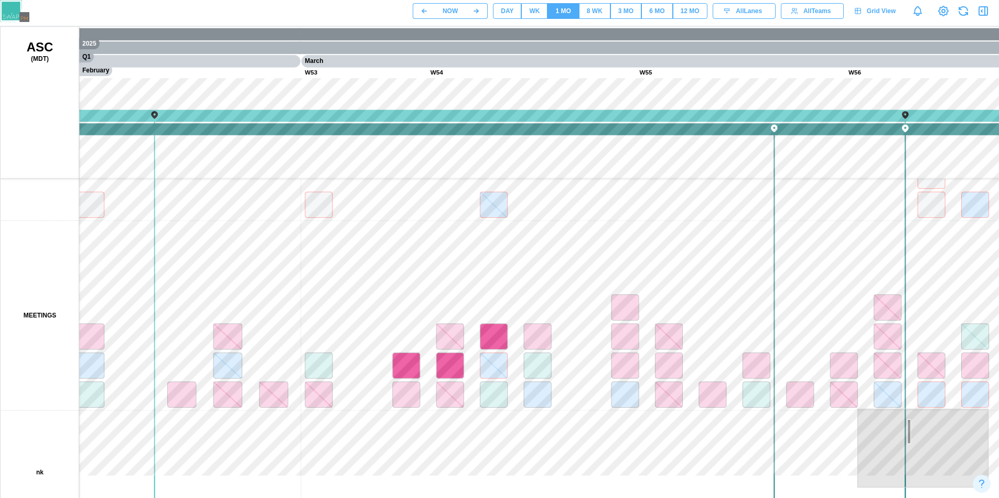
drag, startPoint x: 411, startPoint y: 275, endPoint x: 476, endPoint y: 298, distance: 69.2
click at [476, 298] on canvas at bounding box center [504, 289] width 1007 height 524
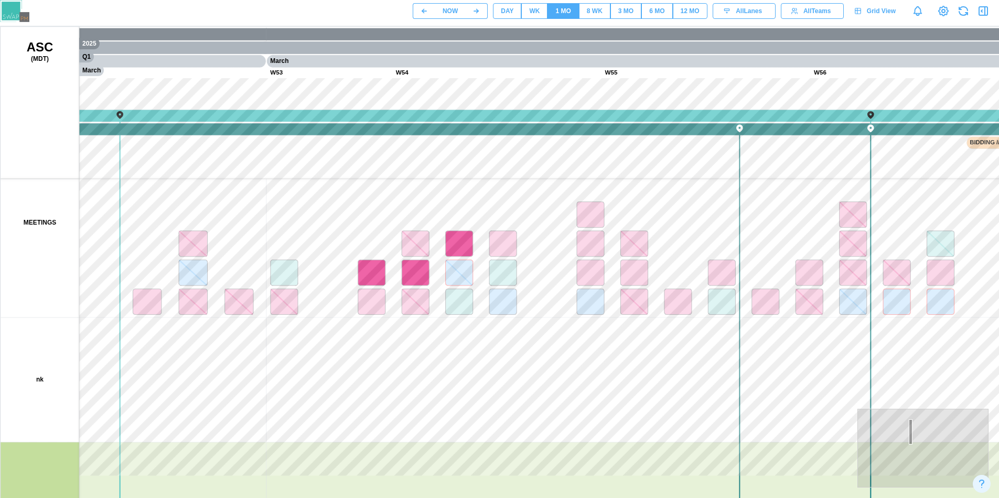
drag, startPoint x: 515, startPoint y: 316, endPoint x: 154, endPoint y: 313, distance: 361.3
click at [154, 313] on canvas at bounding box center [504, 289] width 1007 height 524
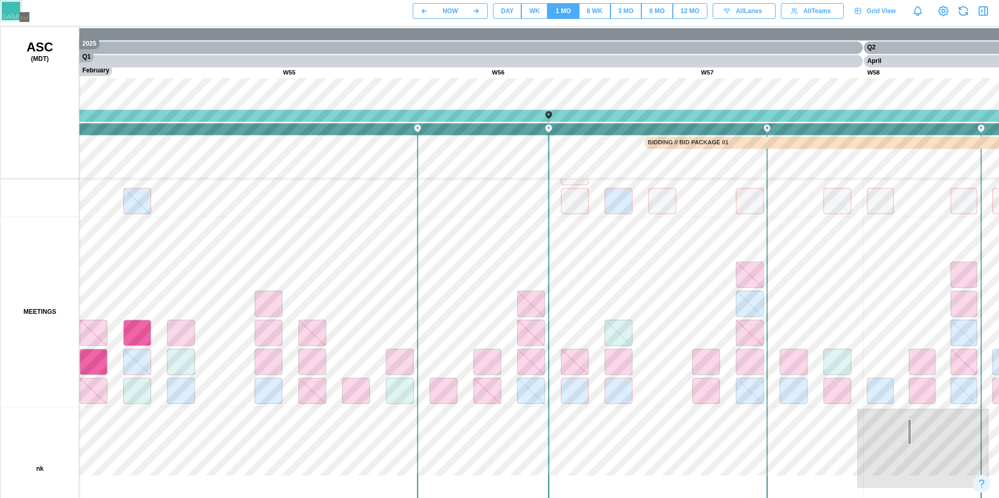
drag, startPoint x: 200, startPoint y: 303, endPoint x: 821, endPoint y: 365, distance: 624.0
click at [821, 365] on canvas at bounding box center [504, 289] width 1007 height 524
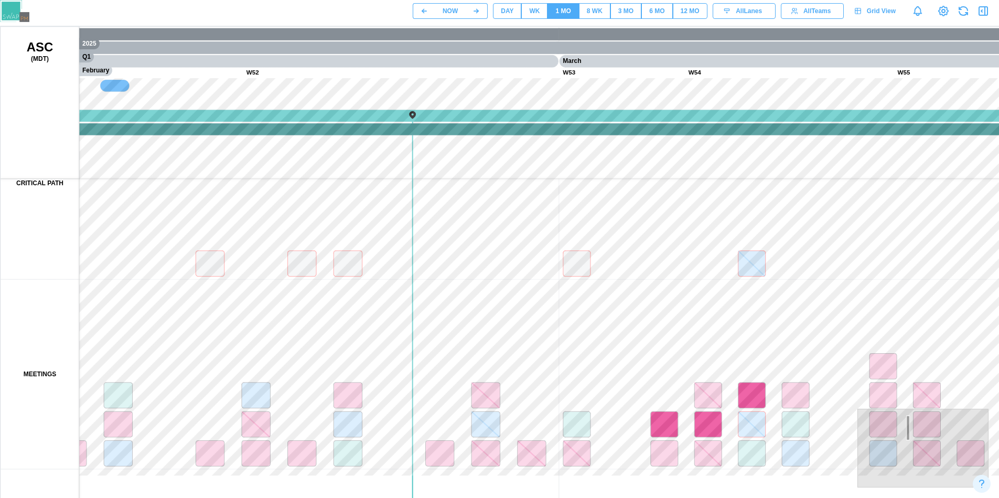
click at [513, 24] on header "NOW DAY WK 1 MO 8 WK 3 MO 6 MO 12 MO All Lanes All Teams Grid View" at bounding box center [499, 13] width 999 height 26
click at [510, 14] on div "DAY" at bounding box center [507, 11] width 13 height 10
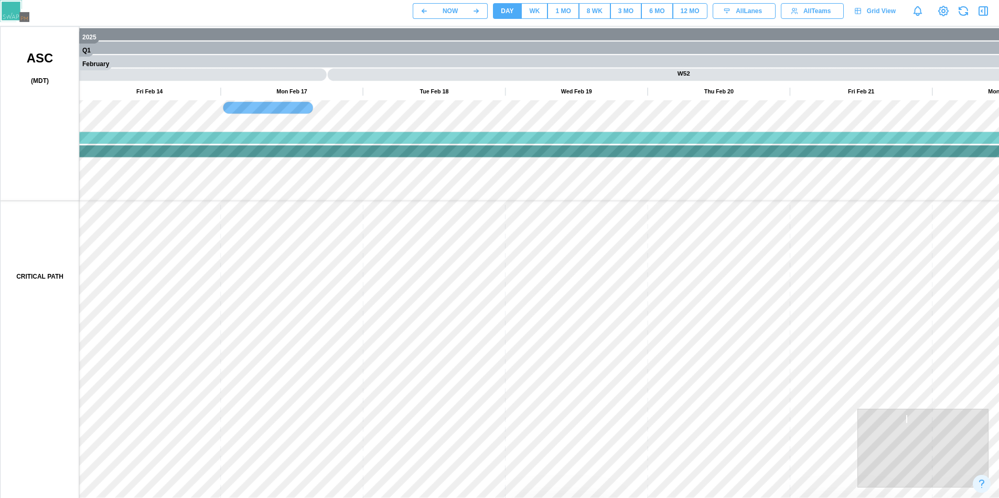
drag, startPoint x: 399, startPoint y: 279, endPoint x: 209, endPoint y: 269, distance: 190.1
click at [209, 269] on canvas at bounding box center [504, 289] width 1007 height 524
drag, startPoint x: 260, startPoint y: 220, endPoint x: 255, endPoint y: 205, distance: 16.4
click at [255, 209] on canvas at bounding box center [504, 289] width 1007 height 524
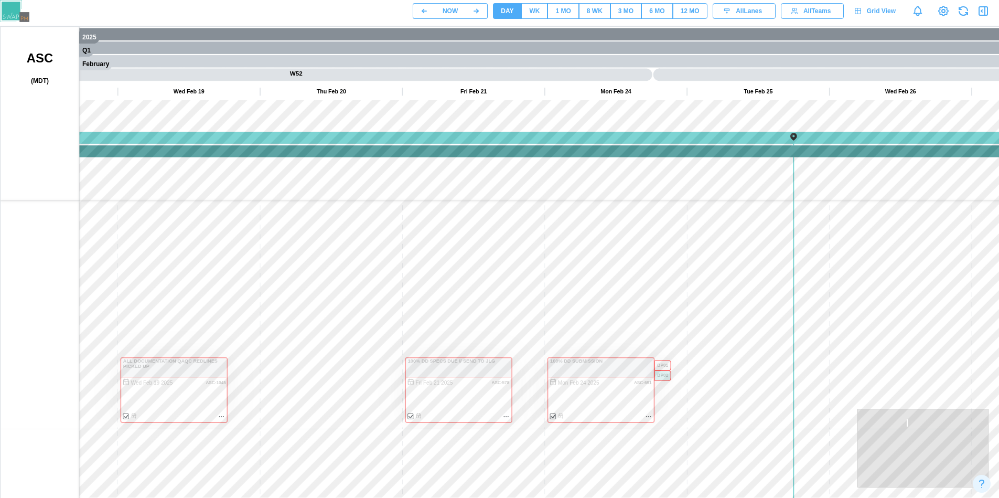
click at [250, 184] on canvas at bounding box center [504, 289] width 1007 height 524
